Goal: Transaction & Acquisition: Download file/media

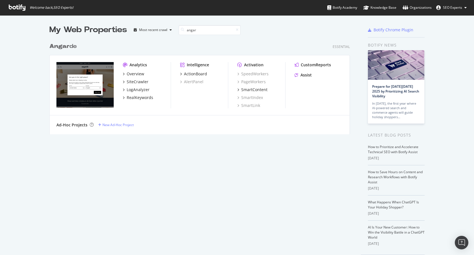
scroll to position [94, 301]
type input "angar"
click at [66, 46] on b "Angar" at bounding box center [59, 46] width 20 height 6
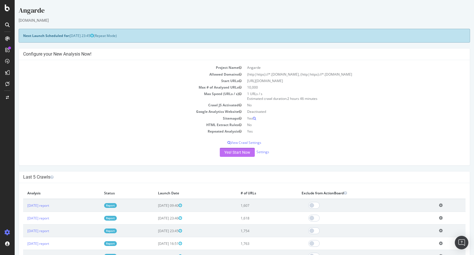
click at [230, 155] on button "Yes! Start Now" at bounding box center [237, 152] width 35 height 9
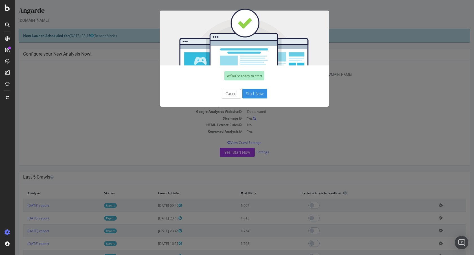
click at [249, 92] on button "Start Now" at bounding box center [254, 94] width 25 height 10
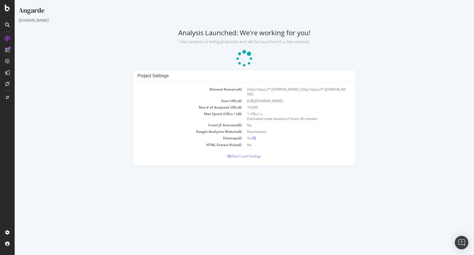
click at [305, 162] on div "Project Settings Allowed Domains (http|https)://*.angarde.fr, (http|https)://*.…" at bounding box center [244, 120] width 228 height 101
click at [153, 35] on h2 "Analysis Launched: We're working for you! Your analysis is being prepared and w…" at bounding box center [244, 37] width 451 height 16
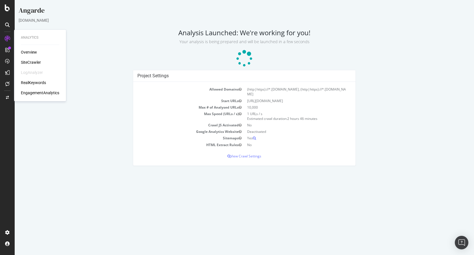
click at [31, 52] on div "Overview" at bounding box center [29, 52] width 16 height 6
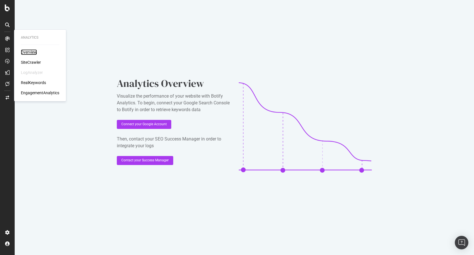
click at [32, 50] on div "Overview" at bounding box center [29, 52] width 16 height 6
click at [26, 52] on div "Overview" at bounding box center [29, 52] width 16 height 6
click at [25, 61] on div "SiteCrawler" at bounding box center [31, 62] width 20 height 6
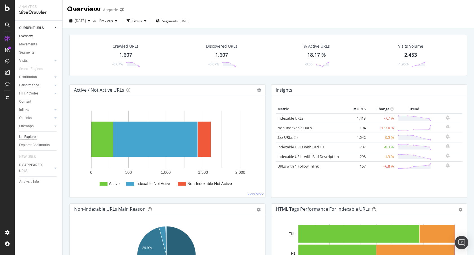
click at [32, 137] on div "Url Explorer" at bounding box center [27, 137] width 17 height 6
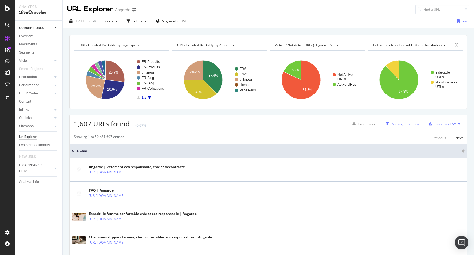
click at [403, 124] on div "Manage Columns" at bounding box center [405, 124] width 28 height 5
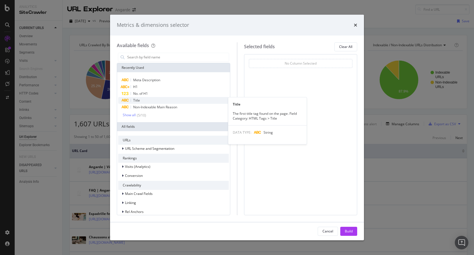
click at [140, 101] on div "Title" at bounding box center [173, 100] width 111 height 7
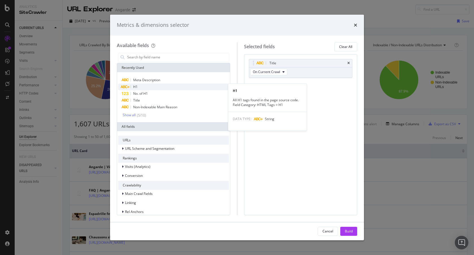
click at [139, 89] on div "H1" at bounding box center [173, 86] width 111 height 7
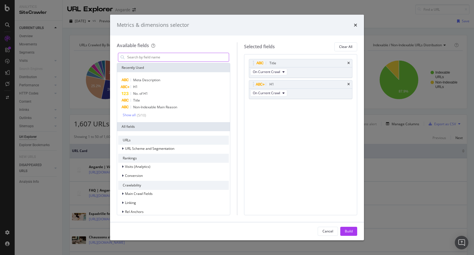
click at [152, 58] on input "modal" at bounding box center [178, 57] width 102 height 8
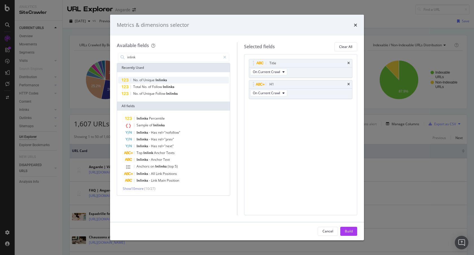
click at [154, 81] on span "Unique" at bounding box center [149, 80] width 12 height 5
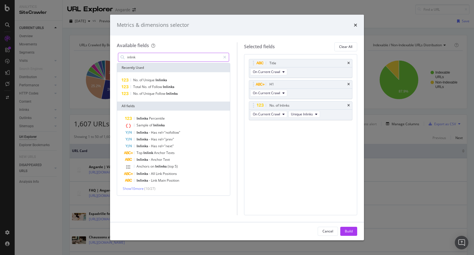
click at [160, 59] on input "inlink" at bounding box center [174, 57] width 94 height 8
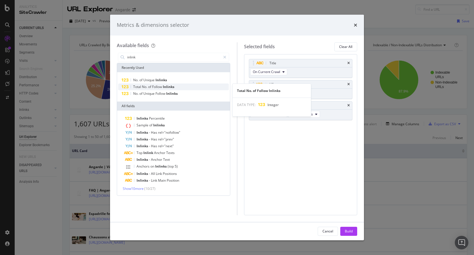
click at [151, 87] on span "of" at bounding box center [150, 86] width 4 height 5
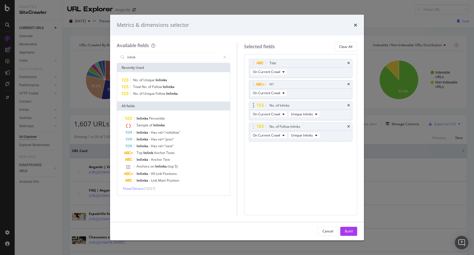
click at [350, 107] on div "No. of Inlinks" at bounding box center [300, 105] width 103 height 8
click at [348, 104] on icon "times" at bounding box center [348, 105] width 3 height 3
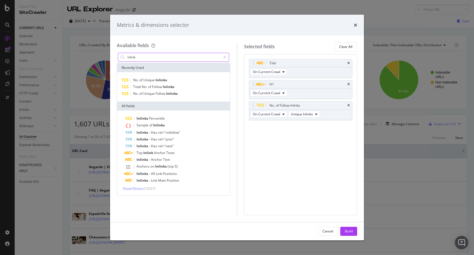
click at [155, 55] on input "inlink" at bounding box center [174, 57] width 94 height 8
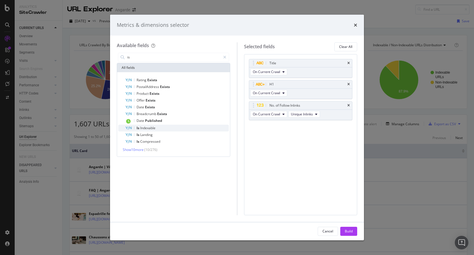
click at [152, 128] on span "Indexable" at bounding box center [147, 127] width 15 height 5
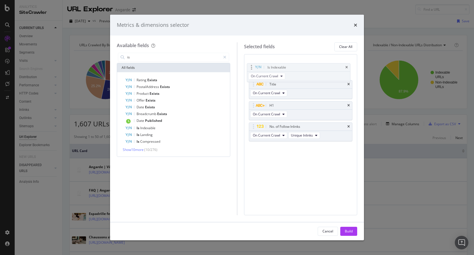
drag, startPoint x: 253, startPoint y: 126, endPoint x: 251, endPoint y: 67, distance: 59.2
click at [251, 67] on body "Analytics SiteCrawler CURRENT URLS Overview Movements Segments Visits Analysis …" at bounding box center [237, 127] width 474 height 255
click at [183, 58] on input "is" at bounding box center [174, 57] width 94 height 8
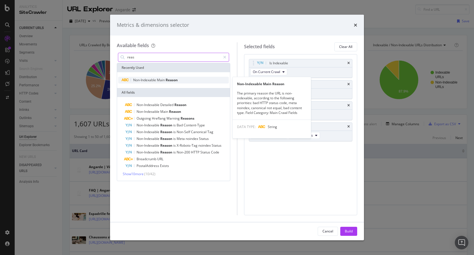
type input "reas"
click at [155, 80] on span "Non-Indexable" at bounding box center [145, 80] width 24 height 5
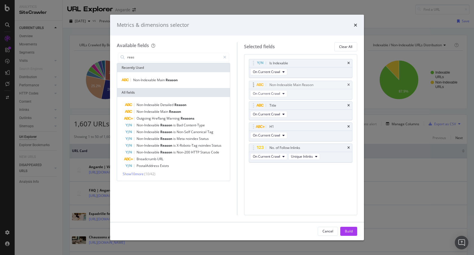
drag, startPoint x: 251, startPoint y: 145, endPoint x: 251, endPoint y: 83, distance: 62.9
click at [251, 83] on body "Analytics SiteCrawler CURRENT URLS Overview Movements Segments Visits Analysis …" at bounding box center [237, 127] width 474 height 255
click at [353, 231] on button "Build" at bounding box center [348, 231] width 17 height 9
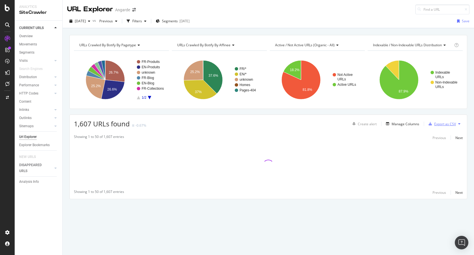
click at [437, 126] on div "Export as CSV" at bounding box center [441, 124] width 30 height 8
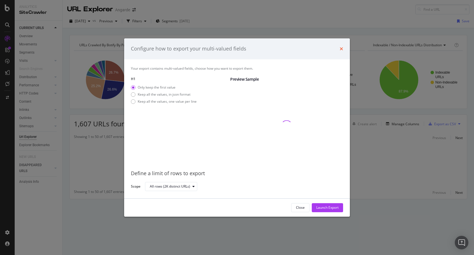
click at [339, 50] on icon "times" at bounding box center [340, 49] width 3 height 5
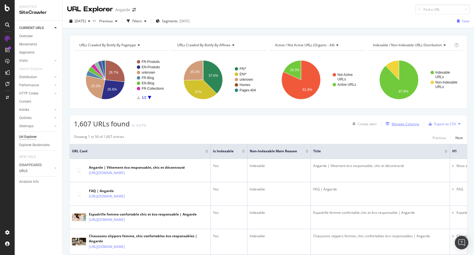
click at [403, 122] on div "Manage Columns" at bounding box center [405, 124] width 28 height 5
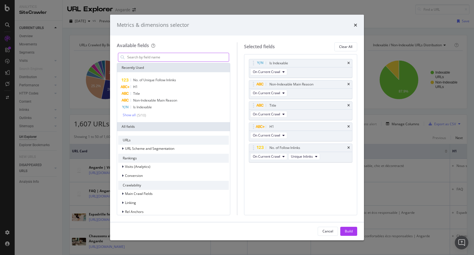
click at [168, 56] on input "modal" at bounding box center [178, 57] width 102 height 8
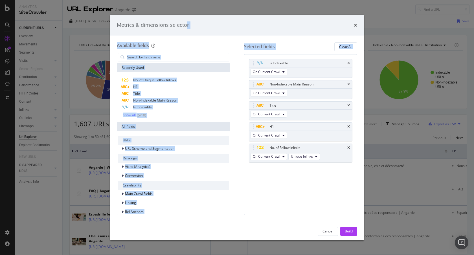
drag, startPoint x: 187, startPoint y: 22, endPoint x: 239, endPoint y: 74, distance: 73.2
click at [239, 74] on div "Metrics & dimensions selector Available fields Recently Used No. of Unique Foll…" at bounding box center [237, 128] width 254 height 226
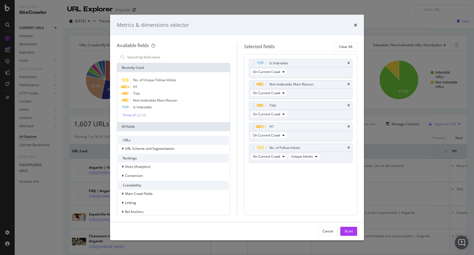
click at [100, 34] on div "Metrics & dimensions selector Available fields Recently Used No. of Unique Foll…" at bounding box center [237, 127] width 474 height 255
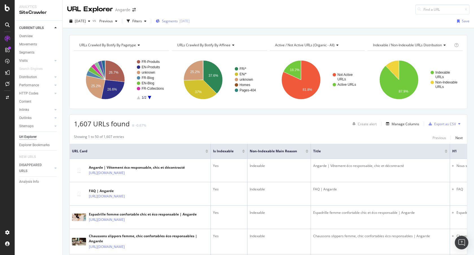
click at [178, 20] on span "Segments" at bounding box center [170, 21] width 16 height 5
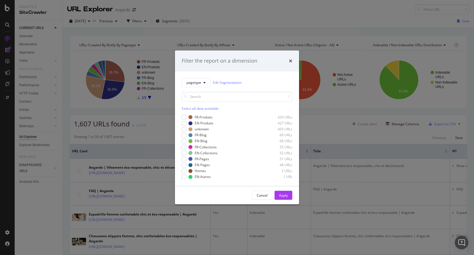
click at [365, 25] on div "Filter the report on a dimension pagetype Edit Segmentation Select all data ava…" at bounding box center [237, 127] width 474 height 255
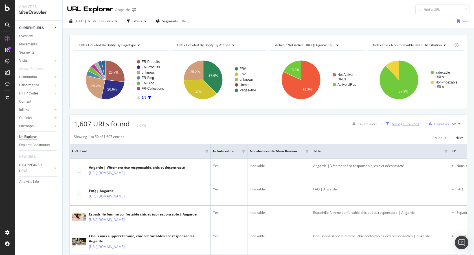
click at [406, 123] on div "Manage Columns" at bounding box center [405, 124] width 28 height 5
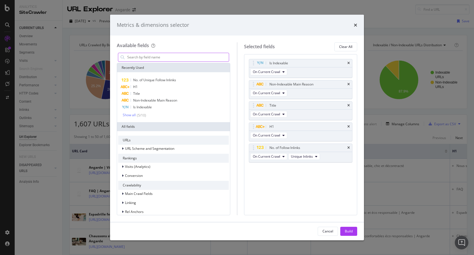
click at [154, 56] on input "modal" at bounding box center [178, 57] width 102 height 8
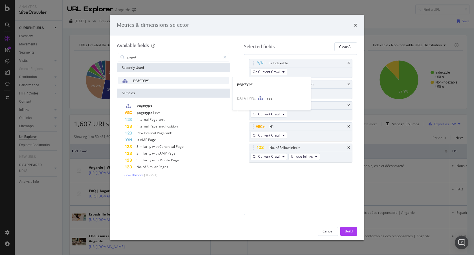
type input "paget"
click at [152, 83] on div "pagetype" at bounding box center [173, 80] width 111 height 7
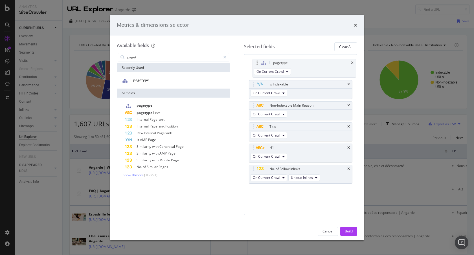
drag, startPoint x: 254, startPoint y: 167, endPoint x: 256, endPoint y: 60, distance: 106.6
click at [256, 60] on body "Analytics SiteCrawler CURRENT URLS Overview Movements Segments Visits Analysis …" at bounding box center [237, 127] width 474 height 255
click at [349, 231] on div "Build" at bounding box center [348, 231] width 8 height 5
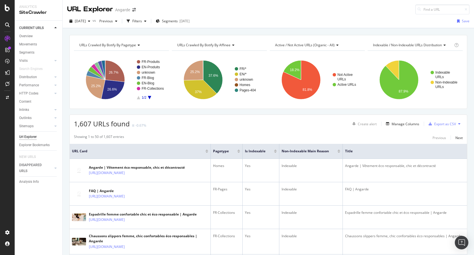
click at [286, 123] on div "1,607 URLs found -0.67% Create alert Manage Columns Export as CSV" at bounding box center [268, 122] width 397 height 14
click at [441, 126] on div "Export as CSV" at bounding box center [441, 124] width 30 height 8
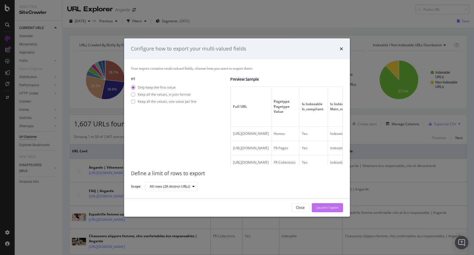
click at [326, 204] on div "Launch Export" at bounding box center [327, 207] width 22 height 8
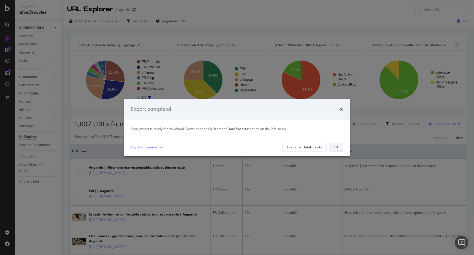
click at [339, 148] on button "OK" at bounding box center [336, 147] width 14 height 9
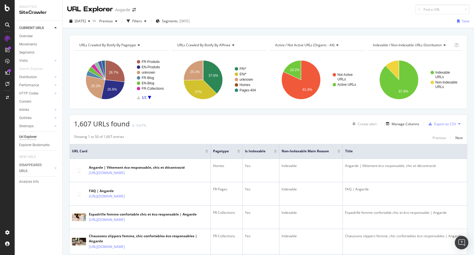
click at [323, 127] on div "1,607 URLs found -0.67% Create alert Manage Columns Export as CSV" at bounding box center [268, 122] width 397 height 14
click at [118, 11] on div "Angarde" at bounding box center [122, 10] width 15 height 6
click at [138, 11] on div "URL Explorer Angarde" at bounding box center [104, 10] width 74 height 10
click at [134, 10] on icon "arrow-right-arrow-left" at bounding box center [133, 10] width 3 height 4
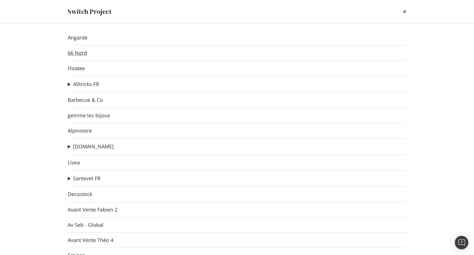
click at [77, 52] on link "66 Nord" at bounding box center [77, 53] width 19 height 6
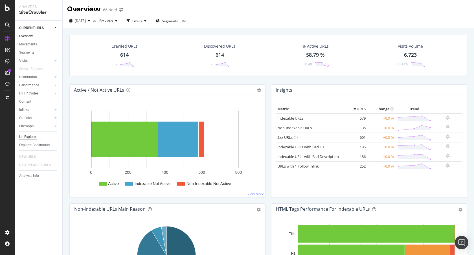
click at [34, 134] on div "Url Explorer" at bounding box center [27, 137] width 17 height 6
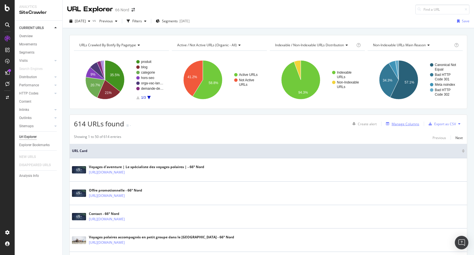
click at [393, 124] on div "Manage Columns" at bounding box center [405, 124] width 28 height 5
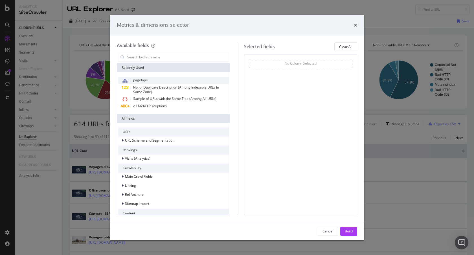
click at [144, 79] on span "pagetype" at bounding box center [140, 80] width 15 height 5
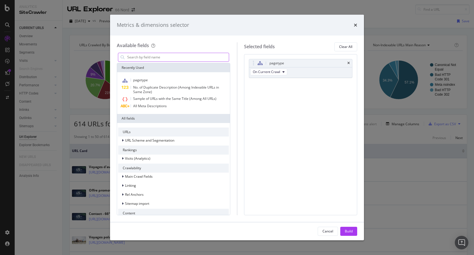
click at [186, 55] on input "modal" at bounding box center [178, 57] width 102 height 8
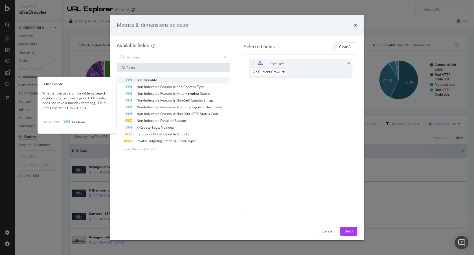
click at [144, 77] on div "Is Indexable" at bounding box center [177, 80] width 104 height 7
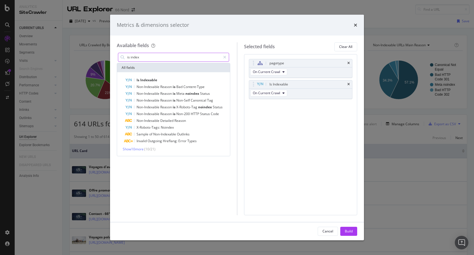
click at [158, 59] on input "is index" at bounding box center [174, 57] width 94 height 8
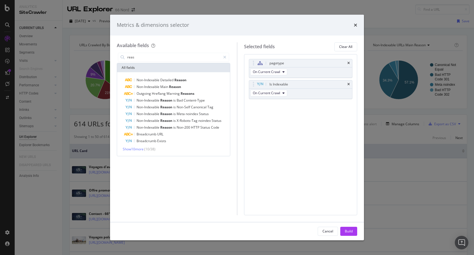
click at [145, 76] on div "Non-Indexable Detailed Reason Non-Indexable Main Reason Outgoing Hreflang Warni…" at bounding box center [173, 114] width 113 height 84
click at [145, 78] on span "Non-Indexable" at bounding box center [148, 80] width 24 height 5
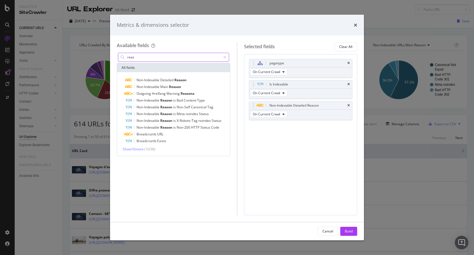
click at [144, 59] on input "reas" at bounding box center [174, 57] width 94 height 8
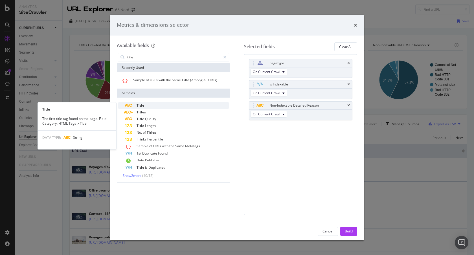
click at [141, 106] on span "Title" at bounding box center [140, 105] width 8 height 5
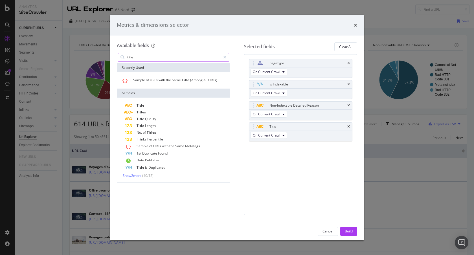
click at [139, 60] on input "title" at bounding box center [174, 57] width 94 height 8
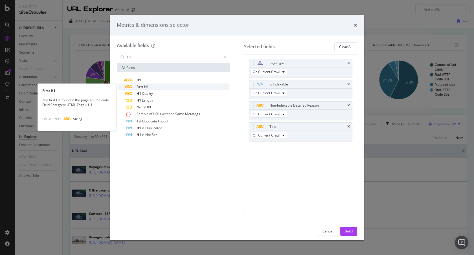
click at [142, 85] on span "First" at bounding box center [140, 86] width 8 height 5
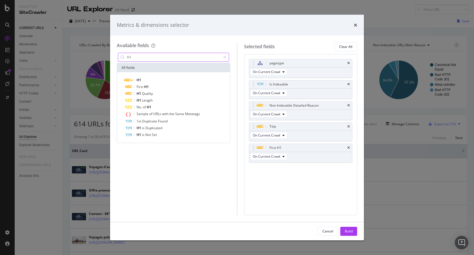
click at [142, 56] on input "h1" at bounding box center [174, 57] width 94 height 8
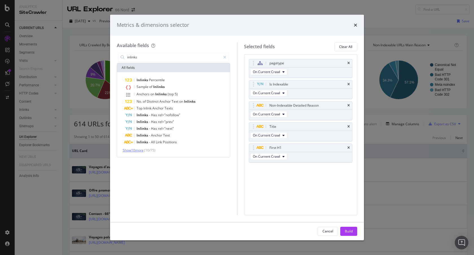
click at [133, 150] on span "Show 10 more" at bounding box center [133, 150] width 21 height 5
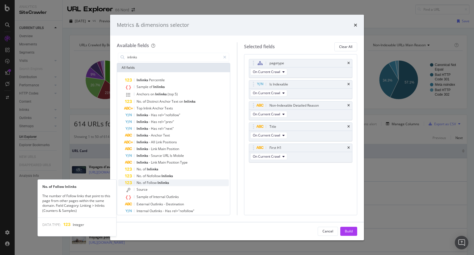
click at [160, 183] on span "Inlinks" at bounding box center [163, 182] width 12 height 5
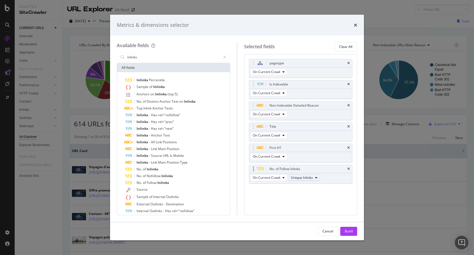
click at [314, 178] on button "Unique Inlinks" at bounding box center [304, 177] width 32 height 7
click at [308, 199] on span "Total Inlinks" at bounding box center [305, 198] width 24 height 5
drag, startPoint x: 289, startPoint y: 201, endPoint x: 365, endPoint y: 232, distance: 82.0
click at [290, 201] on div "pagetype On Current Crawl Is Indexable On Current Crawl Non-Indexable Detailed …" at bounding box center [300, 134] width 113 height 161
click at [149, 59] on input "inlinks" at bounding box center [174, 57] width 94 height 8
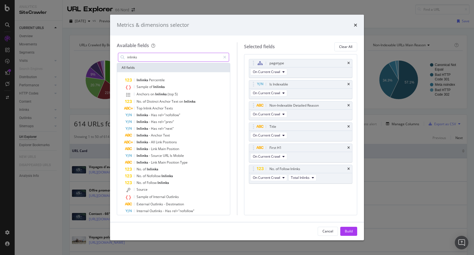
click at [149, 59] on input "inlinks" at bounding box center [174, 57] width 94 height 8
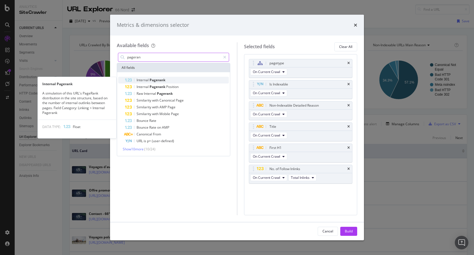
type input "pageran"
click at [158, 81] on span "Pagerank" at bounding box center [157, 80] width 16 height 5
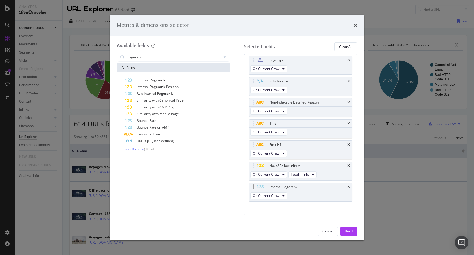
scroll to position [4, 0]
click at [353, 228] on button "Build" at bounding box center [348, 231] width 17 height 9
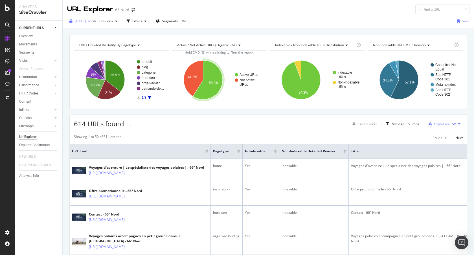
click at [86, 20] on span "[DATE]" at bounding box center [80, 21] width 11 height 5
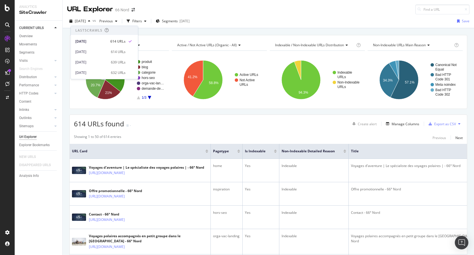
click at [203, 125] on div "614 URLs found - Create alert Manage Columns Export as CSV" at bounding box center [268, 122] width 397 height 14
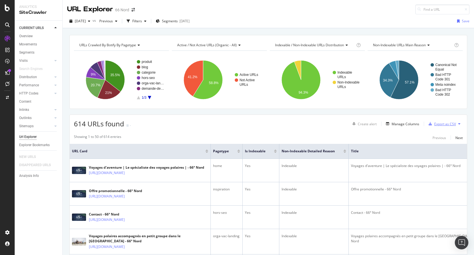
click at [437, 124] on div "Export as CSV" at bounding box center [445, 124] width 22 height 5
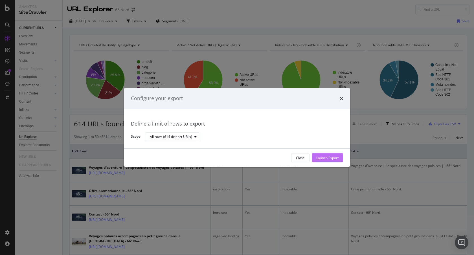
click at [328, 156] on div "Launch Export" at bounding box center [327, 157] width 22 height 5
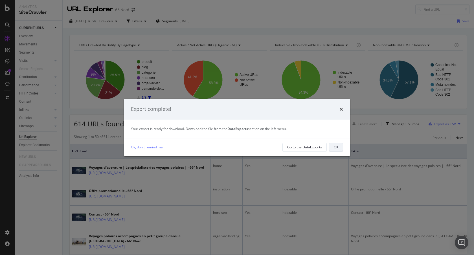
click at [332, 147] on button "OK" at bounding box center [336, 147] width 14 height 9
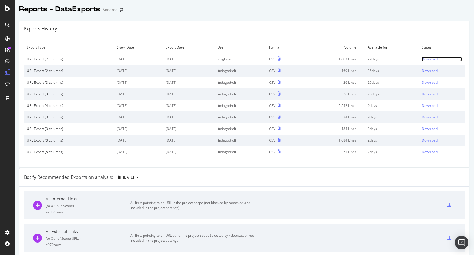
click at [422, 58] on div "Download" at bounding box center [429, 59] width 16 height 5
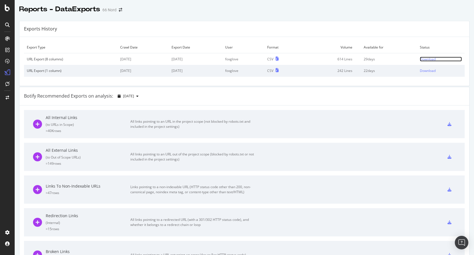
click at [419, 59] on div "Download" at bounding box center [427, 59] width 16 height 5
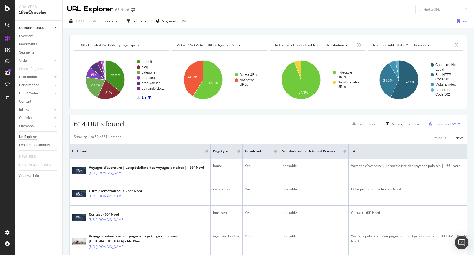
click at [195, 126] on div "614 URLs found - Create alert Manage Columns Export as CSV" at bounding box center [268, 122] width 397 height 14
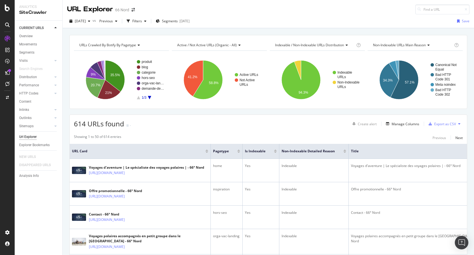
click at [247, 117] on div "614 URLs found - Create alert Manage Columns Export as CSV" at bounding box center [268, 122] width 397 height 14
